Goal: Information Seeking & Learning: Learn about a topic

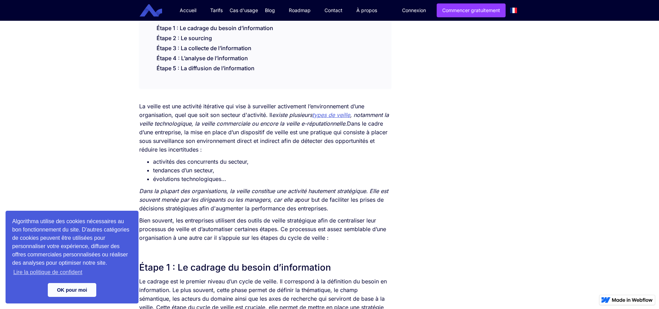
scroll to position [312, 0]
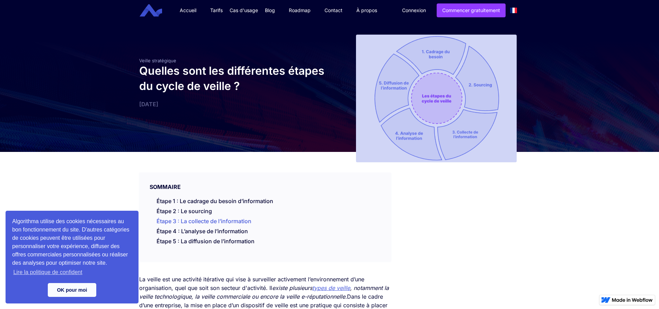
scroll to position [35, 0]
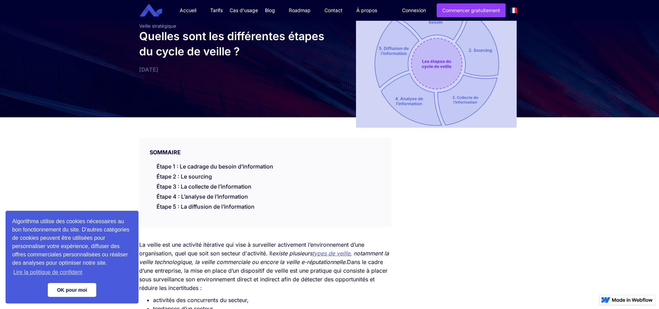
click at [81, 285] on link "OK pour moi" at bounding box center [72, 290] width 48 height 14
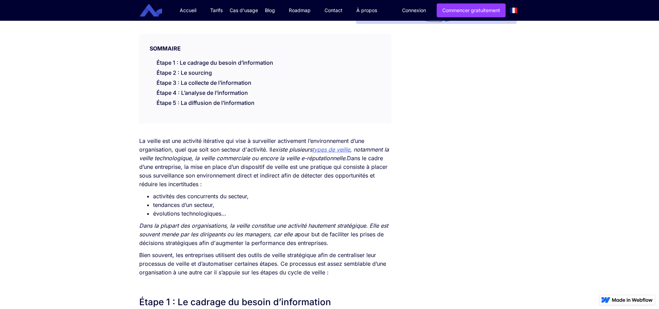
scroll to position [137, 0]
drag, startPoint x: 210, startPoint y: 156, endPoint x: 207, endPoint y: 150, distance: 7.1
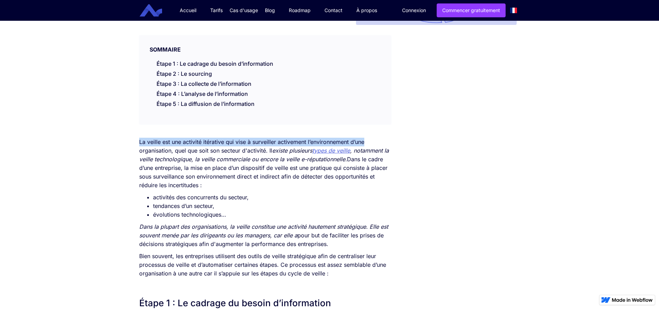
drag, startPoint x: 136, startPoint y: 142, endPoint x: 371, endPoint y: 139, distance: 235.4
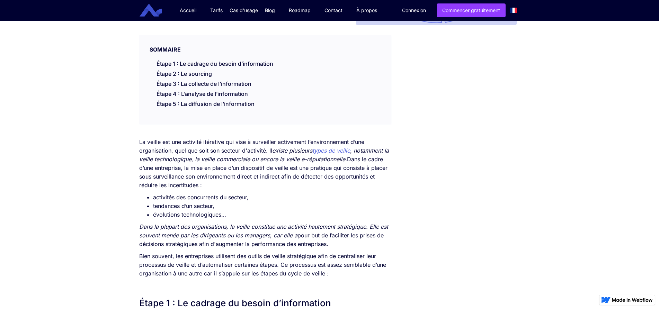
click at [144, 151] on p "La veille est une activité itérative qui vise à surveiller activement l’environ…" at bounding box center [265, 164] width 252 height 52
click at [143, 151] on p "La veille est une activité itérative qui vise à surveiller activement l’environ…" at bounding box center [265, 164] width 252 height 52
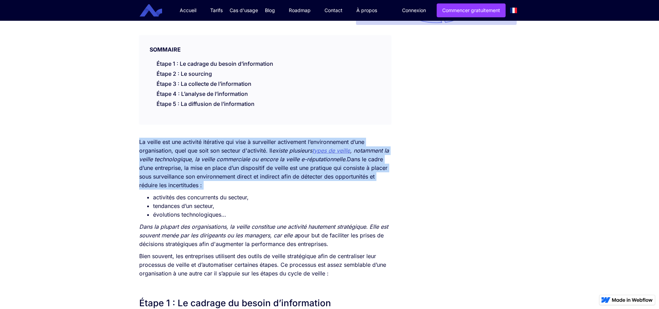
click at [143, 151] on p "La veille est une activité itérative qui vise à surveiller activement l’environ…" at bounding box center [265, 164] width 252 height 52
click at [208, 159] on em ", notamment la veille technologique, la veille commerciale ou encore la veille …" at bounding box center [264, 155] width 250 height 16
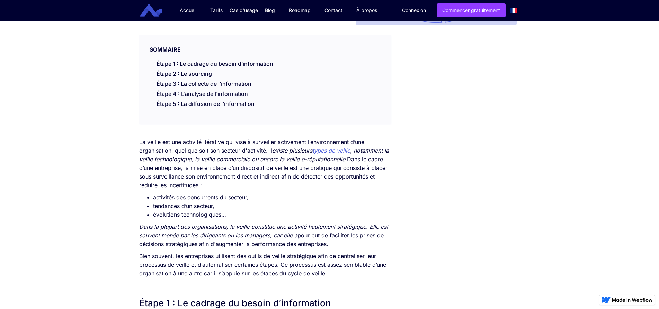
click at [329, 152] on em "types de veille" at bounding box center [331, 150] width 38 height 7
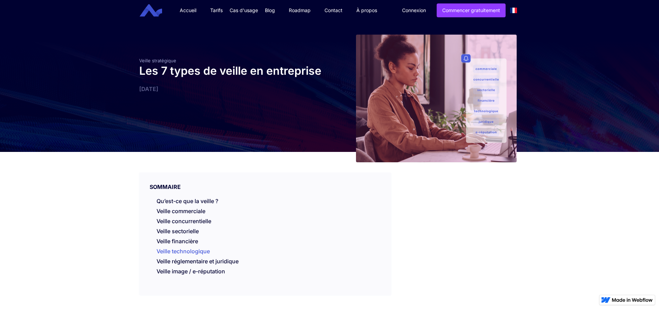
click at [187, 250] on link "Veille technologique" at bounding box center [182, 253] width 53 height 10
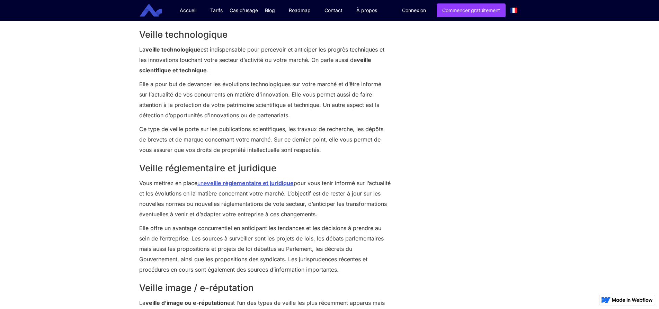
scroll to position [1015, 0]
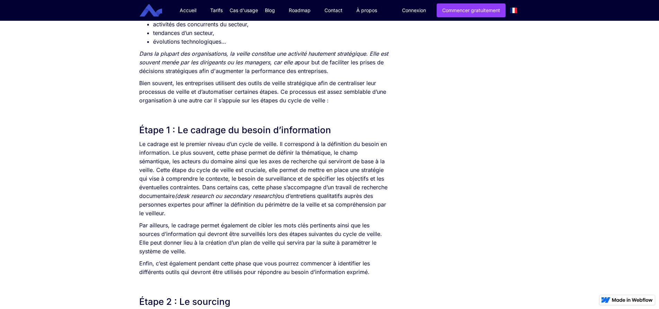
scroll to position [345, 0]
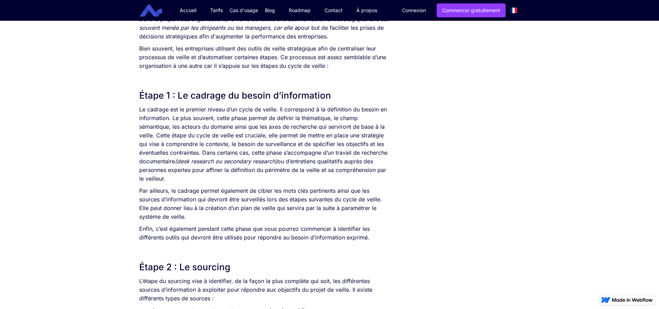
click at [144, 151] on p "Le cadrage est le premier niveau d’un cycle de veille. Il correspond à la défin…" at bounding box center [265, 144] width 252 height 78
drag, startPoint x: 144, startPoint y: 151, endPoint x: 400, endPoint y: 113, distance: 258.3
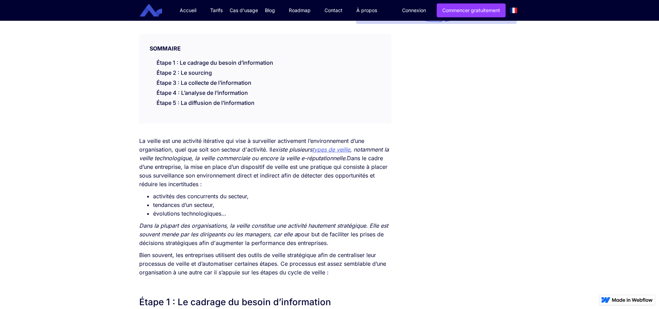
scroll to position [173, 0]
